Goal: Information Seeking & Learning: Learn about a topic

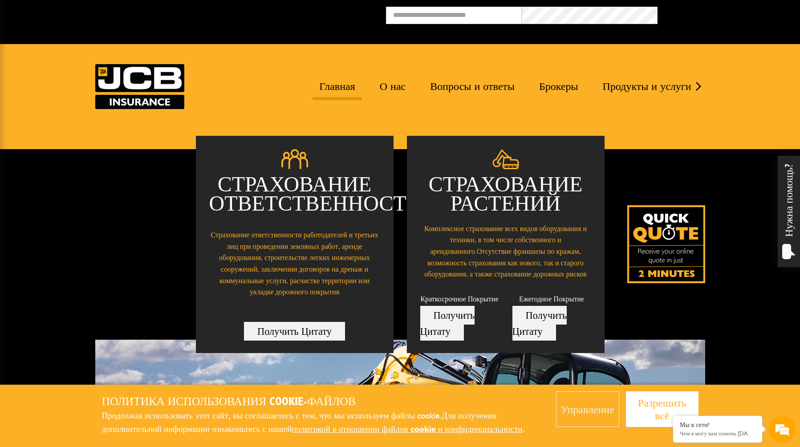
click at [144, 77] on img at bounding box center [139, 86] width 89 height 45
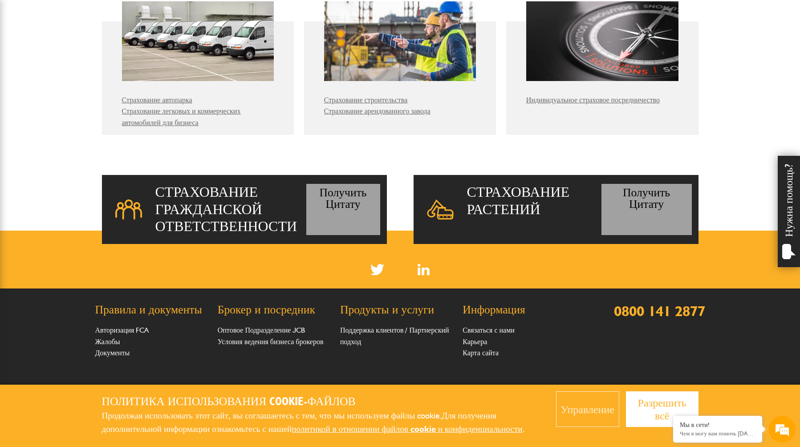
scroll to position [736, 0]
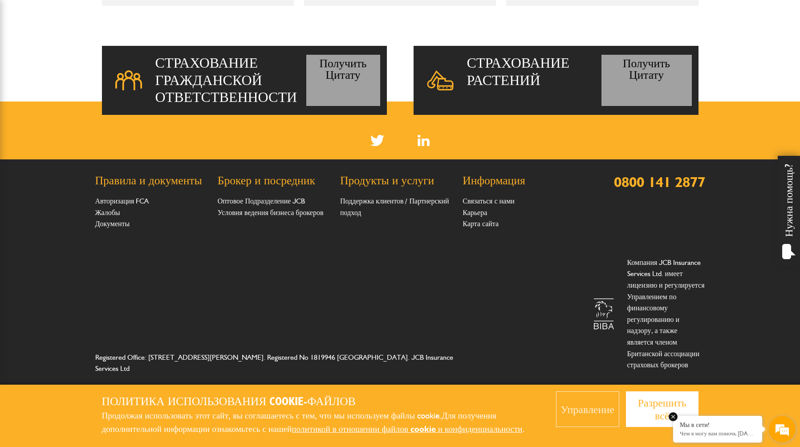
click at [674, 417] on em at bounding box center [673, 416] width 9 height 9
click at [674, 401] on ya-tr-span "Разрешить всё" at bounding box center [662, 409] width 49 height 26
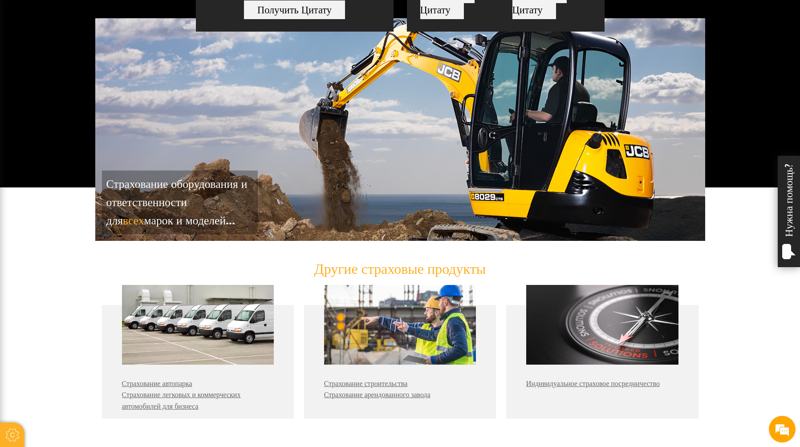
scroll to position [291, 0]
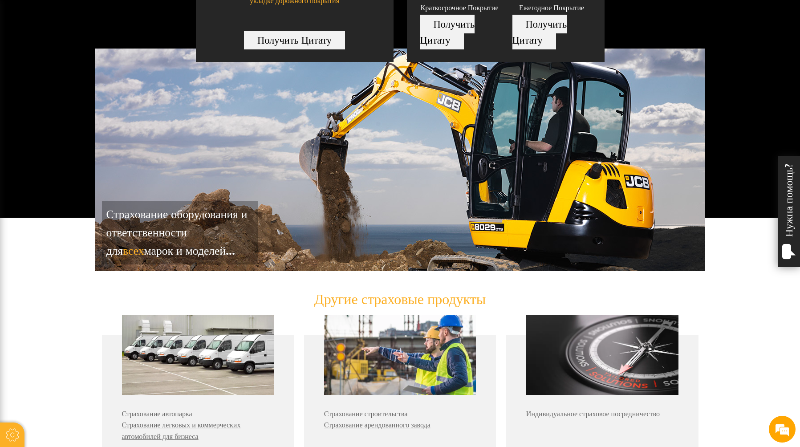
click at [520, 173] on div "Страхование оборудования и ответственности для всех марок и моделей..." at bounding box center [400, 160] width 610 height 223
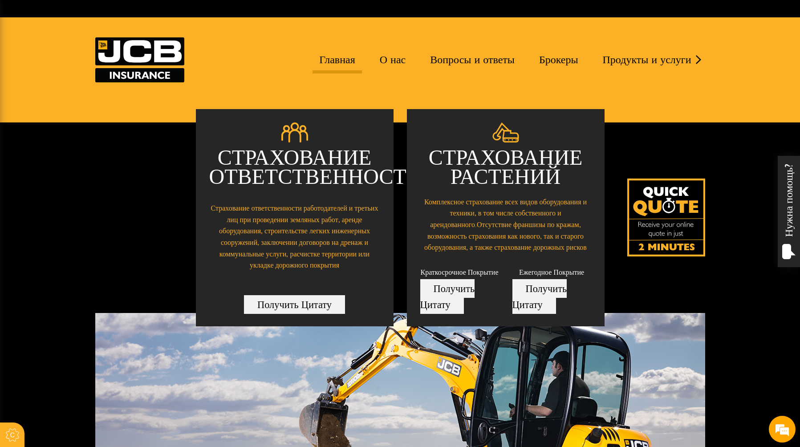
scroll to position [24, 0]
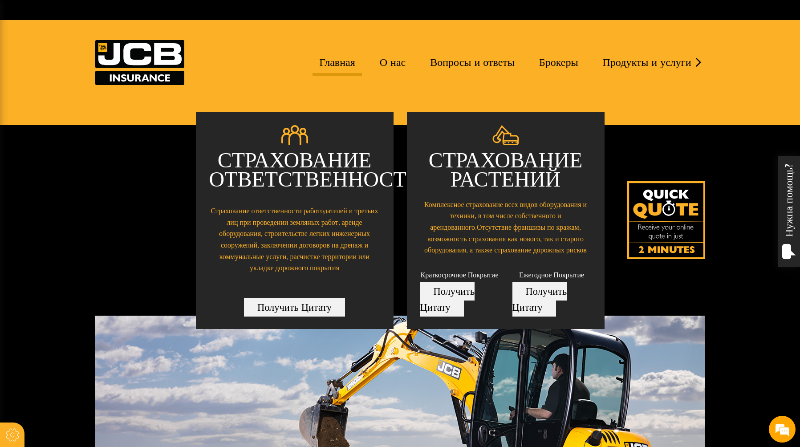
click at [330, 62] on link "Главная" at bounding box center [337, 66] width 49 height 20
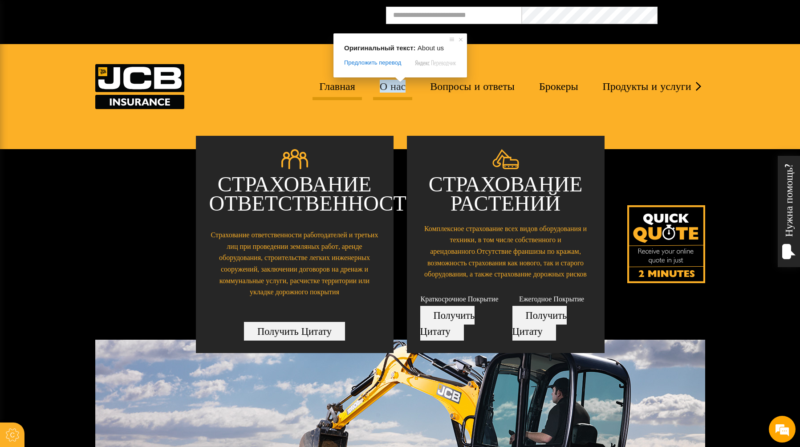
click at [389, 89] on ya-tr-span "О нас" at bounding box center [393, 86] width 26 height 13
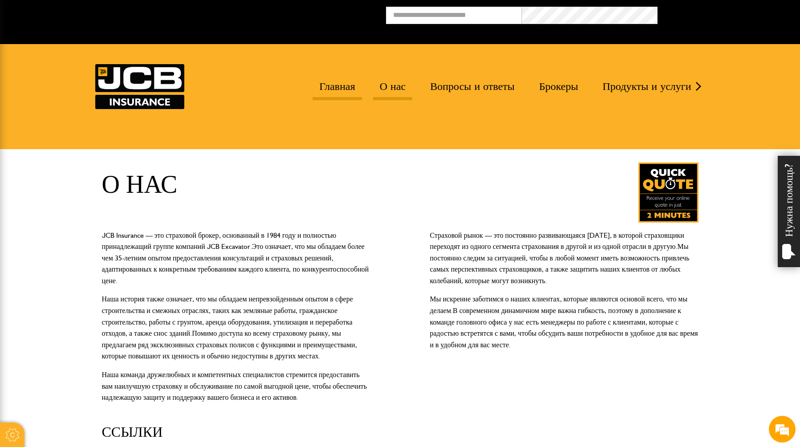
click at [328, 97] on link "Главная" at bounding box center [337, 90] width 49 height 20
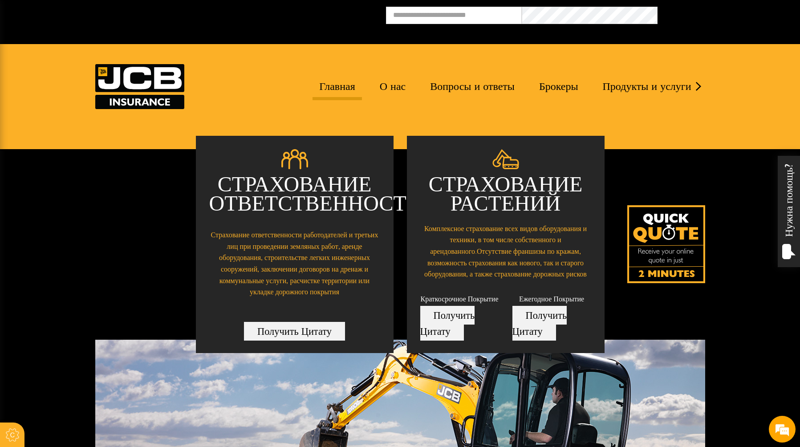
click at [512, 219] on div "Страхование растений Комплексное страхование всех видов оборудования и техники,…" at bounding box center [506, 245] width 198 height 218
click at [503, 160] on div "Страхование растений Комплексное страхование всех видов оборудования и техники,…" at bounding box center [506, 245] width 198 height 218
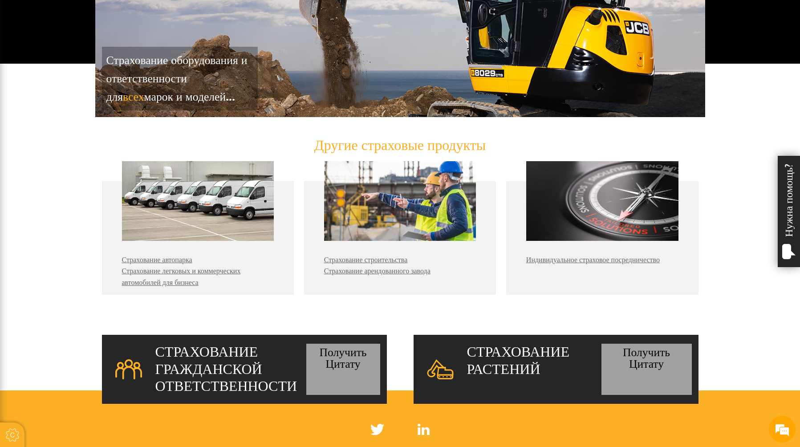
scroll to position [427, 0]
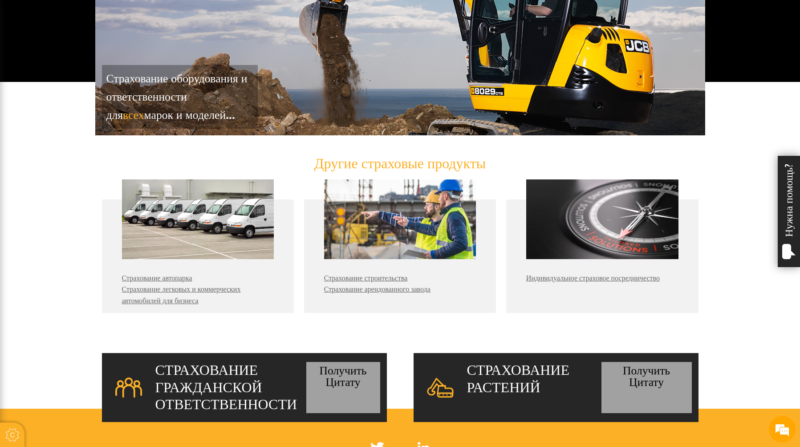
click at [419, 236] on img at bounding box center [400, 219] width 152 height 80
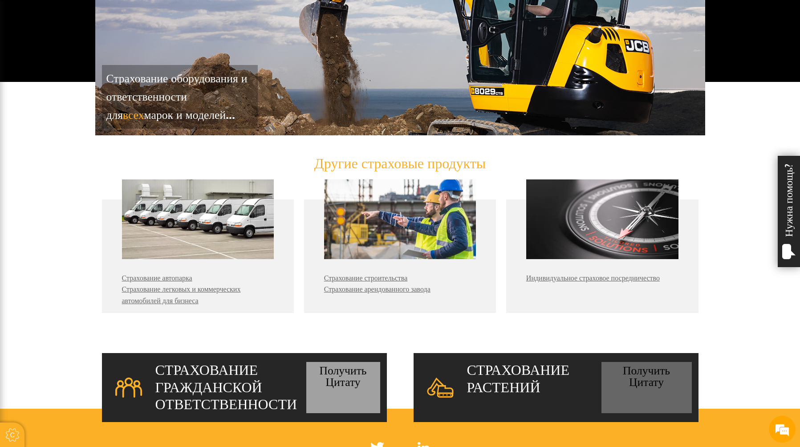
click at [661, 386] on ya-tr-span "Получить Цитату" at bounding box center [646, 376] width 47 height 26
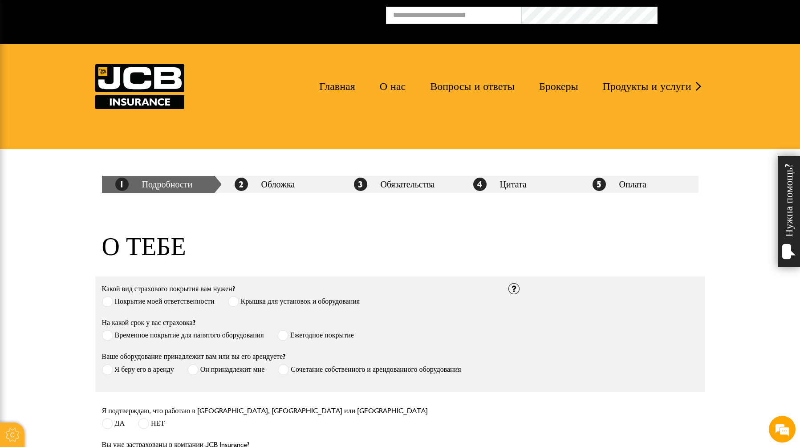
click at [122, 73] on img at bounding box center [139, 86] width 89 height 45
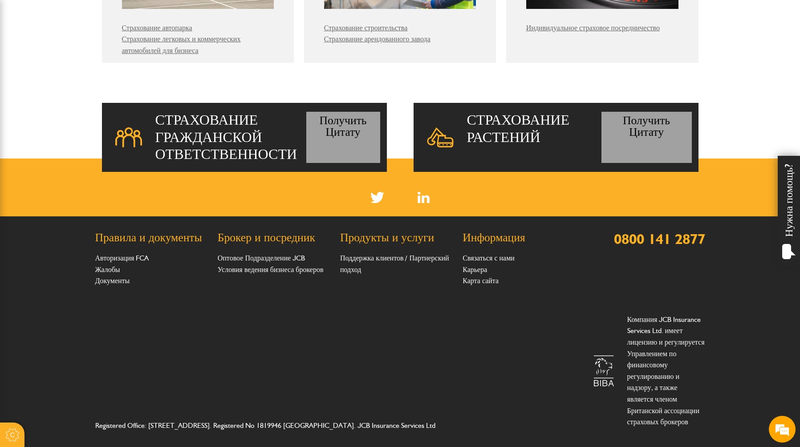
scroll to position [685, 0]
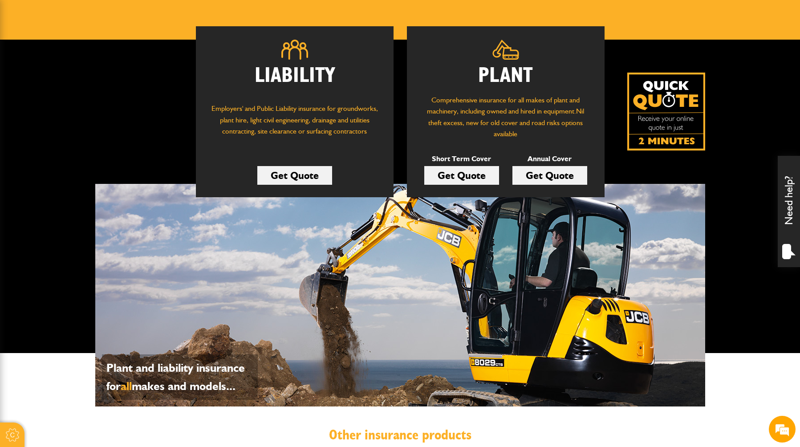
scroll to position [7, 0]
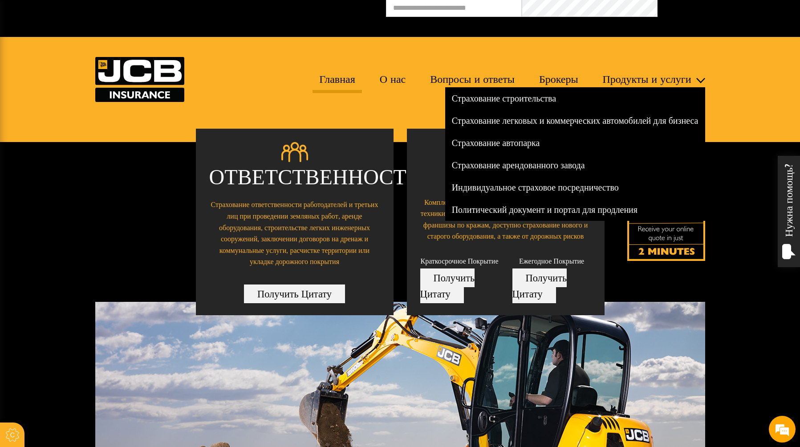
click at [677, 80] on ya-tr-span "Продукты и услуги" at bounding box center [647, 79] width 89 height 13
